Goal: Check status: Check status

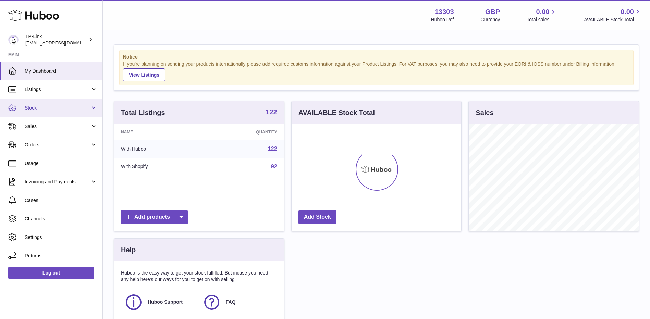
scroll to position [107, 170]
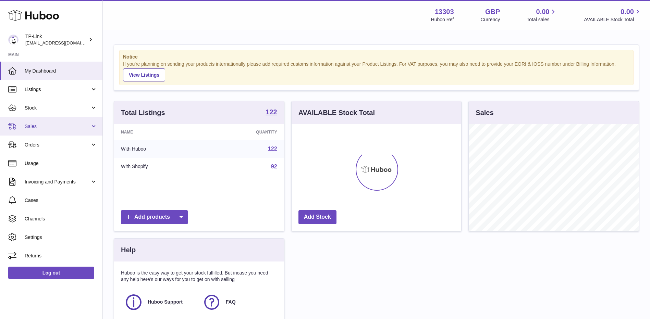
click at [51, 123] on span "Sales" at bounding box center [57, 126] width 65 height 7
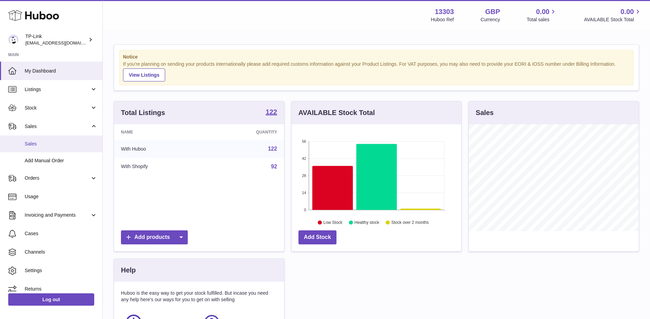
click at [44, 146] on span "Sales" at bounding box center [61, 144] width 73 height 7
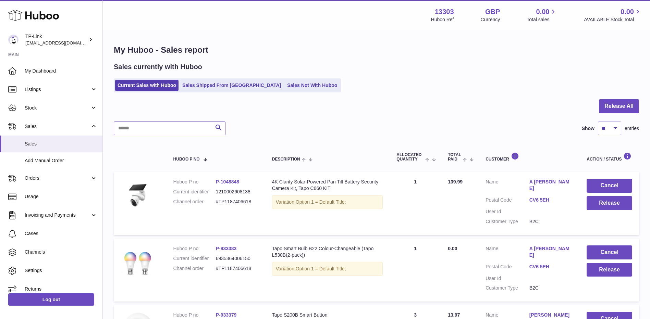
click at [167, 123] on input "text" at bounding box center [170, 129] width 112 height 14
paste input "**********"
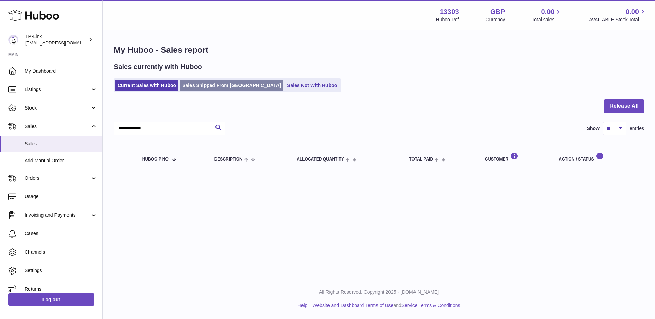
type input "**********"
click at [227, 86] on link "Sales Shipped From Huboo" at bounding box center [231, 85] width 103 height 11
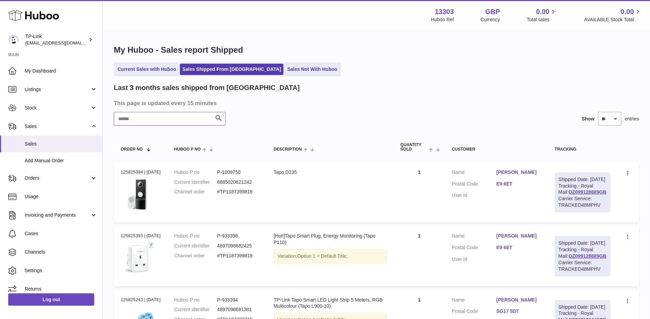
click at [191, 122] on input "text" at bounding box center [170, 119] width 112 height 14
paste input "**********"
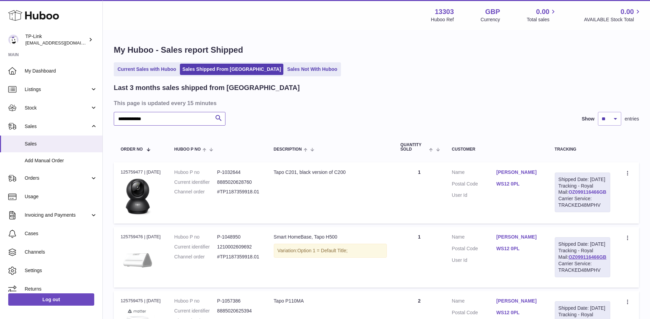
type input "**********"
click at [588, 195] on link "OZ099116466GB" at bounding box center [587, 191] width 38 height 5
click at [150, 64] on link "Current Sales with Huboo" at bounding box center [146, 69] width 63 height 11
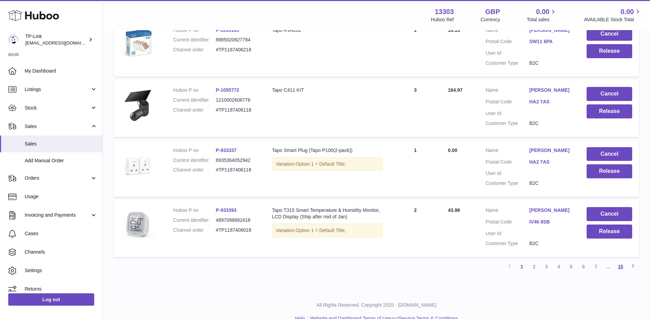
click at [616, 261] on link "15" at bounding box center [620, 267] width 12 height 12
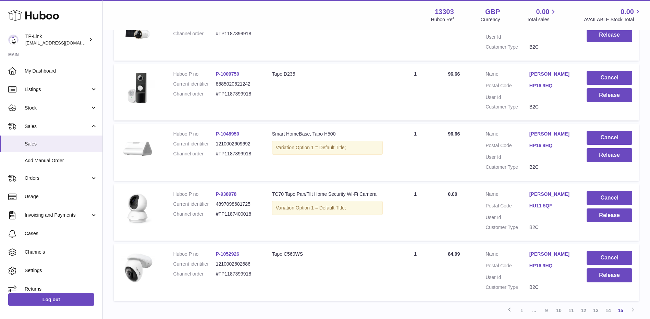
scroll to position [526, 0]
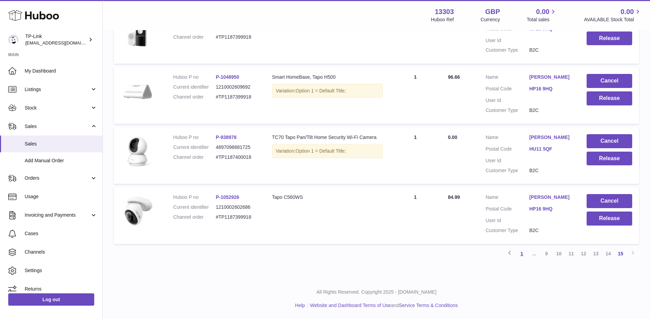
click at [523, 255] on link "1" at bounding box center [521, 254] width 12 height 12
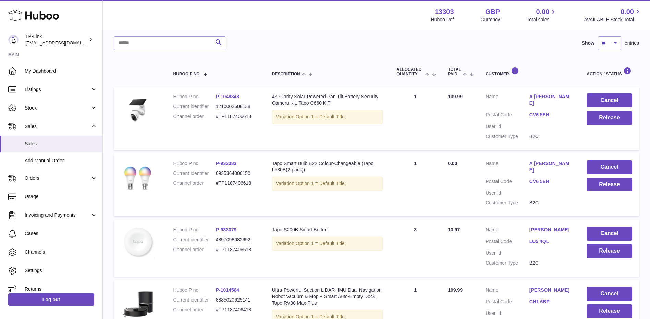
scroll to position [31, 0]
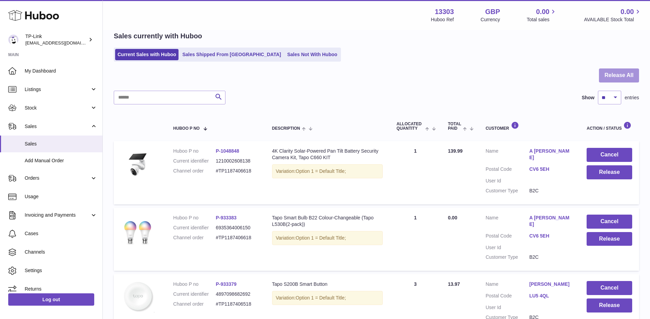
click at [604, 77] on button "Release All" at bounding box center [619, 75] width 40 height 14
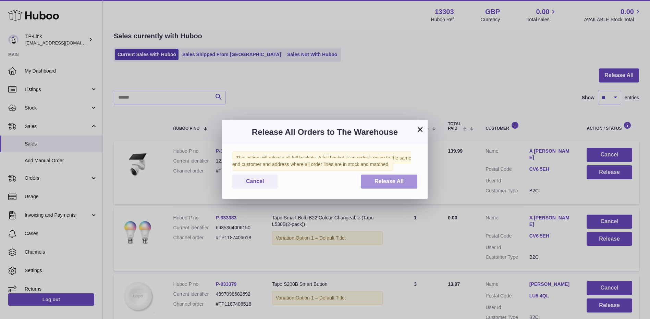
click at [375, 182] on span "Release All" at bounding box center [388, 181] width 29 height 6
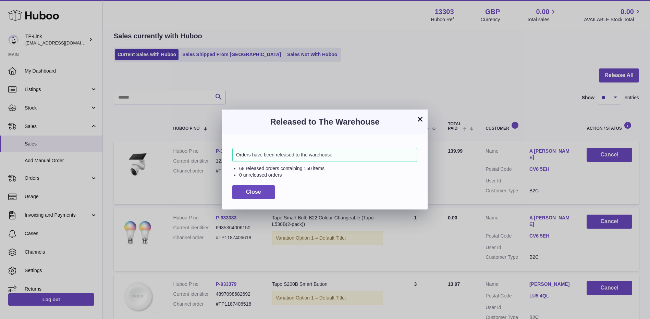
click at [419, 120] on button "×" at bounding box center [420, 119] width 8 height 8
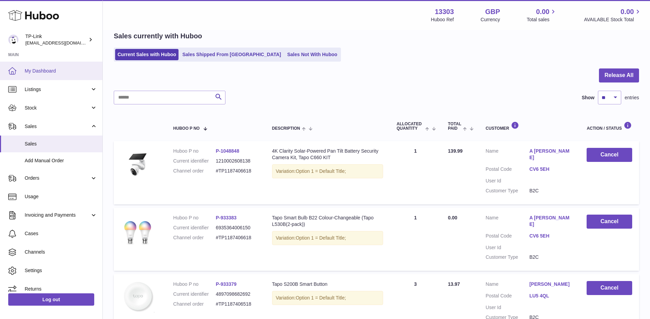
click at [61, 74] on span "My Dashboard" at bounding box center [61, 71] width 73 height 7
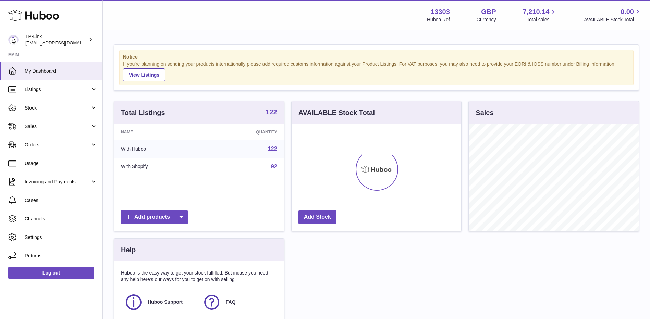
scroll to position [107, 170]
